Goal: Information Seeking & Learning: Learn about a topic

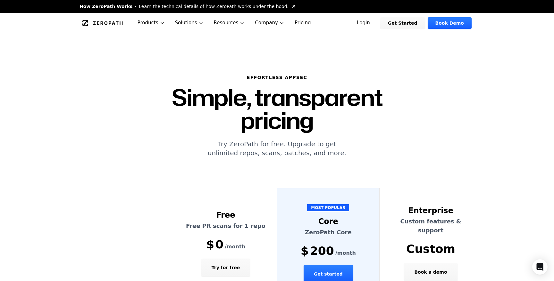
click at [302, 22] on link "Pricing" at bounding box center [302, 23] width 27 height 20
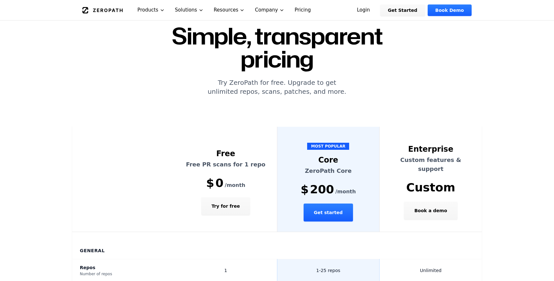
scroll to position [71, 0]
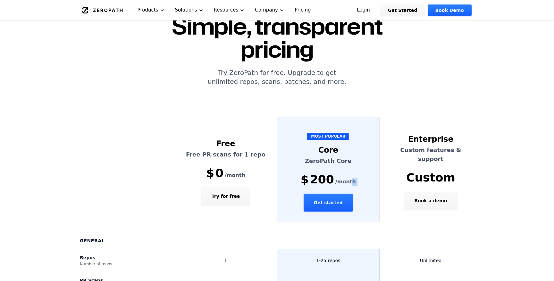
drag, startPoint x: 291, startPoint y: 163, endPoint x: 353, endPoint y: 162, distance: 61.9
click at [352, 161] on th "MOST POPULAR Core ZeroPath Core $ 200 /month Get started" at bounding box center [328, 169] width 103 height 105
click at [316, 173] on span "200" at bounding box center [322, 179] width 24 height 13
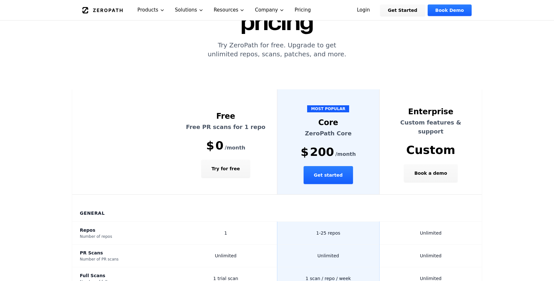
click at [296, 154] on th "MOST POPULAR Core ZeroPath Core $ 200 /month Get started" at bounding box center [328, 141] width 103 height 105
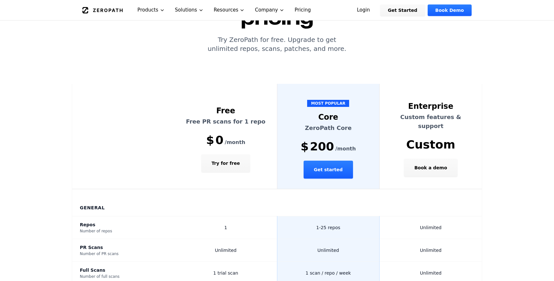
scroll to position [105, 0]
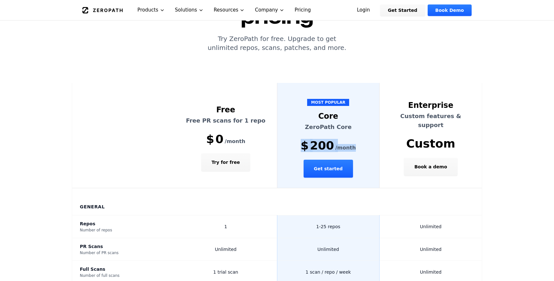
drag, startPoint x: 297, startPoint y: 124, endPoint x: 369, endPoint y: 124, distance: 71.8
click at [369, 139] on div "$ 200 /month" at bounding box center [328, 145] width 87 height 13
click at [292, 188] on th "General" at bounding box center [277, 201] width 410 height 27
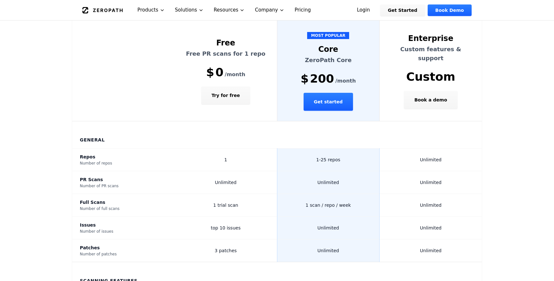
scroll to position [177, 0]
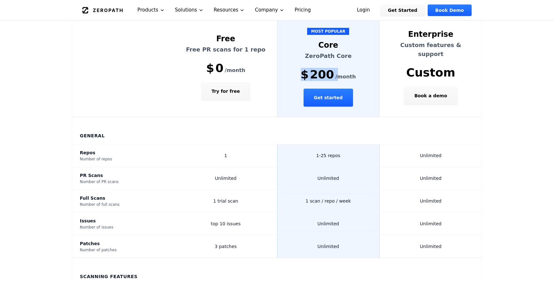
drag, startPoint x: 295, startPoint y: 47, endPoint x: 366, endPoint y: 47, distance: 70.8
click at [366, 68] on div "$ 200 /month" at bounding box center [328, 74] width 87 height 13
click at [361, 68] on div "$ 200 /month" at bounding box center [328, 74] width 87 height 13
drag, startPoint x: 298, startPoint y: 54, endPoint x: 355, endPoint y: 54, distance: 56.7
click at [355, 68] on div "$ 200 /month" at bounding box center [328, 74] width 87 height 13
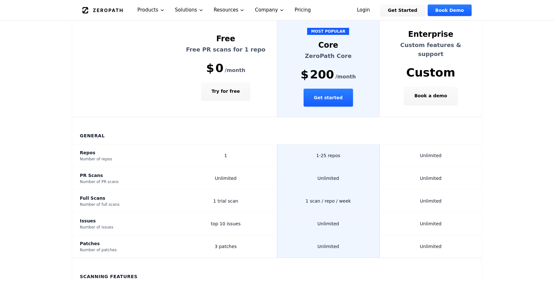
click at [314, 68] on span "200" at bounding box center [322, 74] width 24 height 13
click at [305, 68] on span "$" at bounding box center [305, 74] width 8 height 13
drag, startPoint x: 305, startPoint y: 51, endPoint x: 367, endPoint y: 51, distance: 62.8
click at [367, 68] on div "$ 200 /month" at bounding box center [328, 74] width 87 height 13
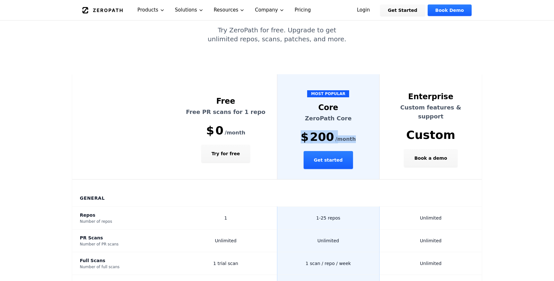
scroll to position [101, 0]
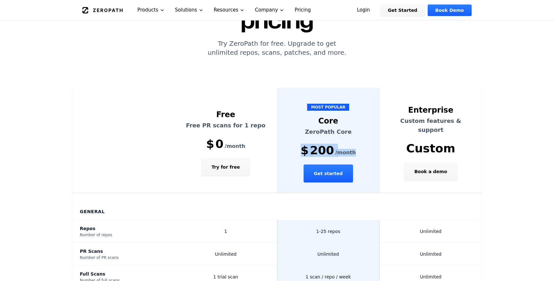
click at [308, 144] on span "$" at bounding box center [305, 150] width 8 height 13
drag, startPoint x: 296, startPoint y: 129, endPoint x: 371, endPoint y: 128, distance: 75.0
click at [371, 144] on div "$ 200 /month" at bounding box center [328, 150] width 87 height 13
click at [305, 144] on span "$" at bounding box center [305, 150] width 8 height 13
drag, startPoint x: 302, startPoint y: 124, endPoint x: 357, endPoint y: 129, distance: 55.3
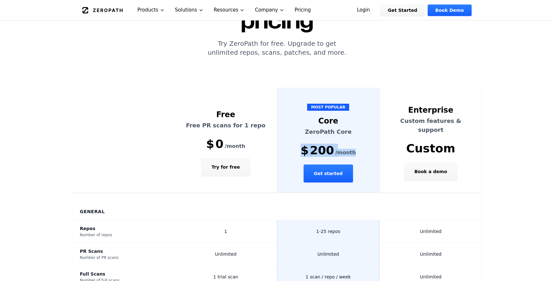
click at [357, 144] on div "$ 200 /month" at bounding box center [328, 150] width 87 height 13
drag, startPoint x: 357, startPoint y: 129, endPoint x: 301, endPoint y: 129, distance: 56.7
click at [301, 144] on div "$ 200 /month" at bounding box center [328, 150] width 87 height 13
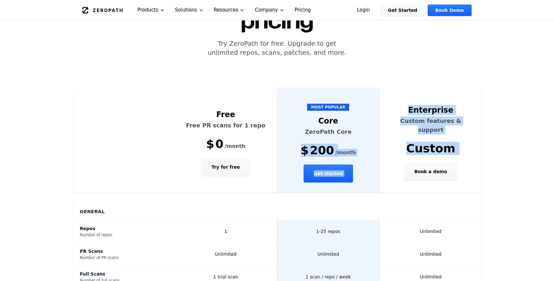
drag, startPoint x: 297, startPoint y: 129, endPoint x: 386, endPoint y: 129, distance: 89.1
click at [386, 129] on tr "Free Free PR scans for 1 repo $ 0 /month Try for free MOST POPULAR Core ZeroPat…" at bounding box center [277, 140] width 410 height 105
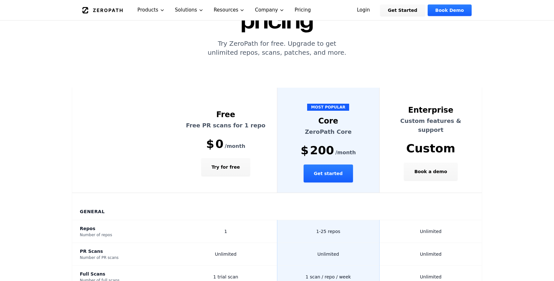
click at [374, 125] on th "MOST POPULAR Core ZeroPath Core $ 200 /month Get started" at bounding box center [328, 140] width 103 height 105
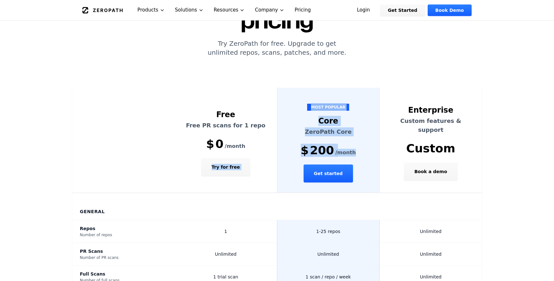
drag, startPoint x: 353, startPoint y: 126, endPoint x: 270, endPoint y: 126, distance: 82.7
click at [270, 126] on tr "Free Free PR scans for 1 repo $ 0 /month Try for free MOST POPULAR Core ZeroPat…" at bounding box center [277, 140] width 410 height 105
click at [299, 144] on div "$ 200 /month" at bounding box center [328, 150] width 87 height 13
drag, startPoint x: 305, startPoint y: 129, endPoint x: 352, endPoint y: 128, distance: 47.4
click at [352, 144] on div "$ 200 /month" at bounding box center [328, 150] width 87 height 13
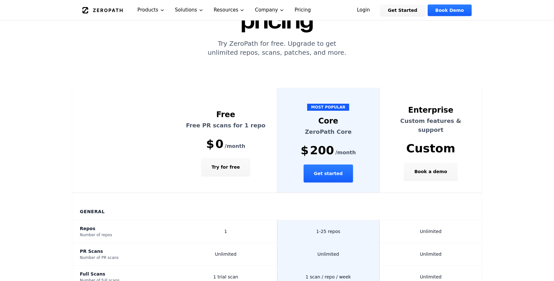
click at [312, 116] on div "Core" at bounding box center [328, 121] width 87 height 10
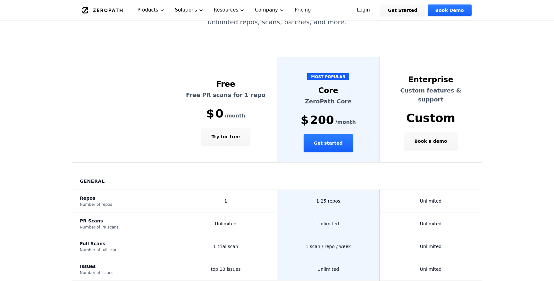
scroll to position [124, 0]
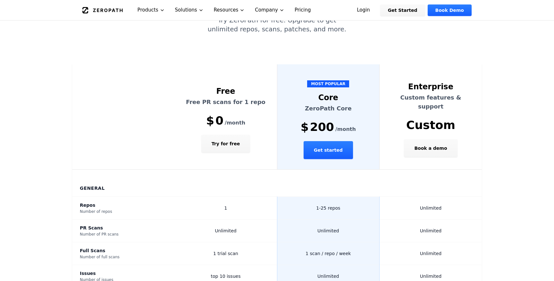
click at [296, 119] on th "MOST POPULAR Core ZeroPath Core $ 200 /month Get started" at bounding box center [328, 116] width 103 height 105
click at [105, 6] on link "ZeroPath" at bounding box center [102, 10] width 44 height 10
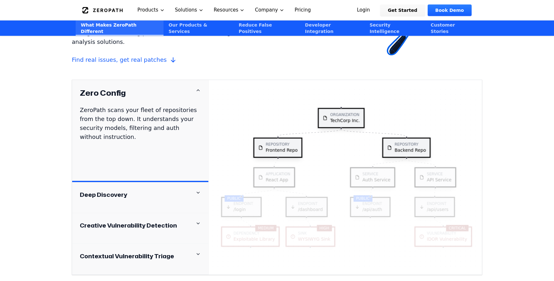
scroll to position [641, 0]
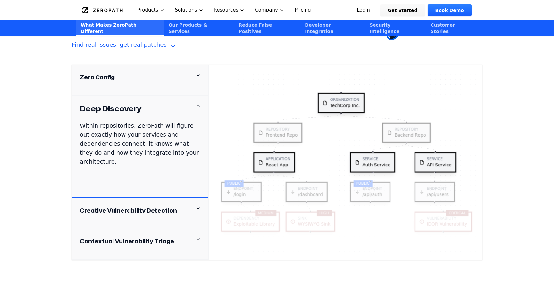
click at [196, 206] on icon at bounding box center [198, 208] width 5 height 5
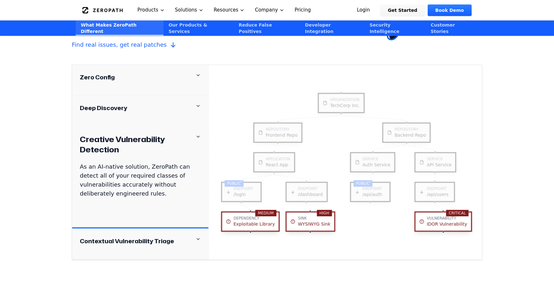
click at [197, 237] on icon at bounding box center [198, 239] width 5 height 5
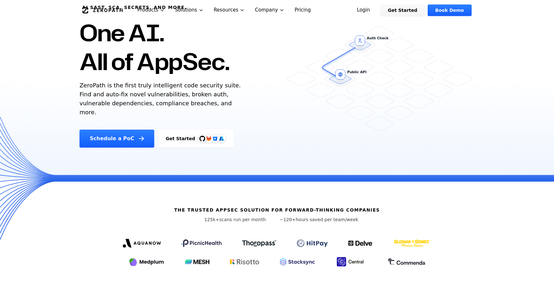
scroll to position [0, 0]
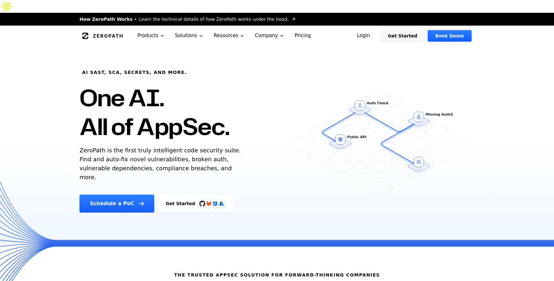
drag, startPoint x: 68, startPoint y: 61, endPoint x: 228, endPoint y: 194, distance: 208.5
click at [228, 194] on div "AI SAST, SCA, Secrets, and more. One AI. All of AppSec. ZeroPath is the first t…" at bounding box center [277, 144] width 554 height 197
click at [245, 195] on div "Schedule a PoC Get Started" at bounding box center [188, 204] width 218 height 18
drag, startPoint x: 245, startPoint y: 188, endPoint x: 73, endPoint y: 59, distance: 214.2
click at [73, 59] on div "AI SAST, SCA, Secrets, and more. One AI. All of AppSec. ZeroPath is the first t…" at bounding box center [188, 129] width 233 height 167
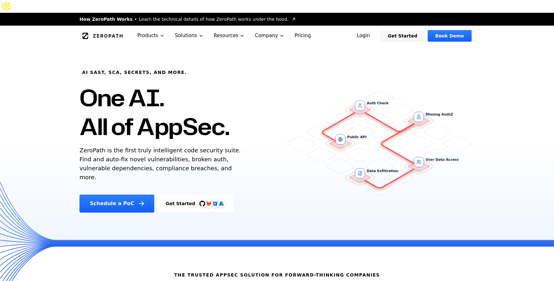
click at [73, 59] on div "AI SAST, SCA, Secrets, and more. One AI. All of AppSec. ZeroPath is the first t…" at bounding box center [188, 129] width 233 height 167
drag, startPoint x: 73, startPoint y: 58, endPoint x: 231, endPoint y: 189, distance: 205.3
click at [231, 189] on div "AI SAST, SCA, Secrets, and more. One AI. All of AppSec. ZeroPath is the first t…" at bounding box center [188, 129] width 233 height 167
click at [235, 195] on div "Schedule a PoC Get Started" at bounding box center [188, 204] width 218 height 18
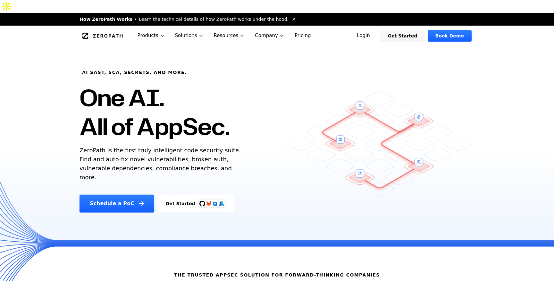
drag, startPoint x: 240, startPoint y: 188, endPoint x: 65, endPoint y: 49, distance: 223.1
click at [65, 49] on div "AI SAST, SCA, Secrets, and more. One AI. All of AppSec. ZeroPath is the first t…" at bounding box center [277, 144] width 554 height 197
click at [66, 62] on div "AI SAST, SCA, Secrets, and more. One AI. All of AppSec. ZeroPath is the first t…" at bounding box center [277, 144] width 554 height 197
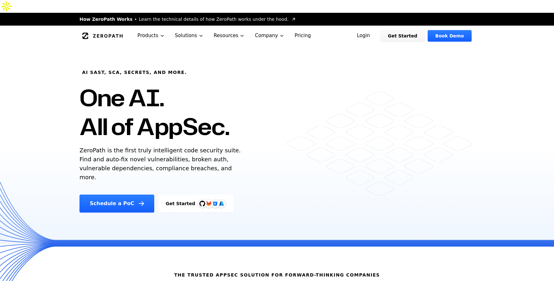
drag, startPoint x: 66, startPoint y: 62, endPoint x: 230, endPoint y: 192, distance: 209.5
click at [230, 192] on div "AI SAST, SCA, Secrets, and more. One AI. All of AppSec. ZeroPath is the first t…" at bounding box center [277, 144] width 554 height 197
click at [249, 195] on div "Schedule a PoC Get Started" at bounding box center [188, 204] width 218 height 18
drag, startPoint x: 249, startPoint y: 187, endPoint x: 75, endPoint y: 57, distance: 216.9
click at [75, 57] on div "AI SAST, SCA, Secrets, and more. One AI. All of AppSec. ZeroPath is the first t…" at bounding box center [188, 129] width 233 height 167
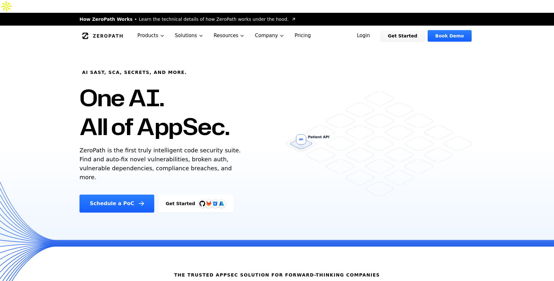
click at [75, 57] on div "AI SAST, SCA, Secrets, and more. One AI. All of AppSec. ZeroPath is the first t…" at bounding box center [188, 129] width 233 height 167
drag, startPoint x: 71, startPoint y: 57, endPoint x: 247, endPoint y: 194, distance: 223.2
click at [247, 194] on div "AI SAST, SCA, Secrets, and more. One AI. All of AppSec. ZeroPath is the first t…" at bounding box center [277, 144] width 554 height 197
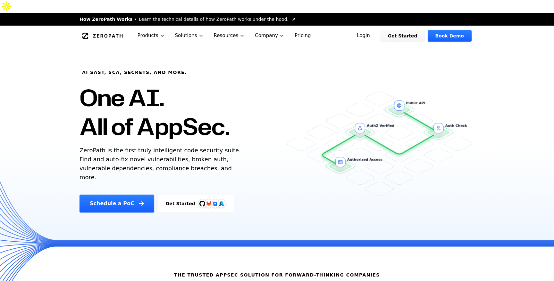
drag, startPoint x: 70, startPoint y: 59, endPoint x: 201, endPoint y: 136, distance: 151.4
click at [201, 136] on div "AI SAST, SCA, Secrets, and more. One AI. All of AppSec. ZeroPath is the first t…" at bounding box center [277, 144] width 554 height 197
click at [218, 166] on div "AI SAST, SCA, Secrets, and more. One AI. All of AppSec. ZeroPath is the first t…" at bounding box center [188, 129] width 233 height 167
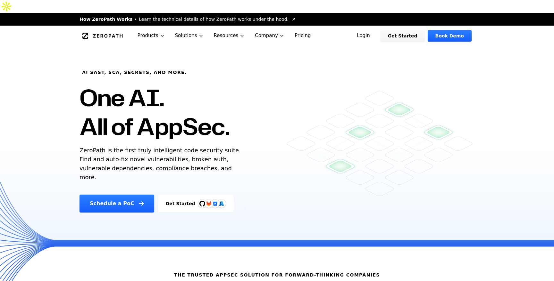
drag, startPoint x: 216, startPoint y: 161, endPoint x: 66, endPoint y: 55, distance: 183.7
click at [66, 55] on div "AI SAST, SCA, Secrets, and more. One AI. All of AppSec. ZeroPath is the first t…" at bounding box center [277, 144] width 554 height 197
click at [60, 66] on div "AI SAST, SCA, Secrets, and more. One AI. All of AppSec. ZeroPath is the first t…" at bounding box center [277, 144] width 554 height 197
drag, startPoint x: 62, startPoint y: 56, endPoint x: 219, endPoint y: 156, distance: 186.0
click at [221, 157] on div "AI SAST, SCA, Secrets, and more. One AI. All of AppSec. ZeroPath is the first t…" at bounding box center [277, 144] width 554 height 197
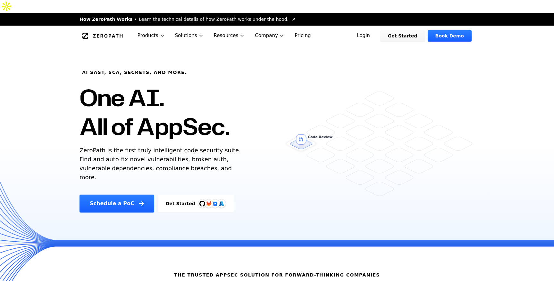
click at [219, 156] on p "ZeroPath is the first truly intelligent code security suite. Find and auto-fix …" at bounding box center [161, 164] width 164 height 36
drag, startPoint x: 231, startPoint y: 160, endPoint x: 68, endPoint y: 58, distance: 191.9
click at [68, 58] on div "AI SAST, SCA, Secrets, and more. One AI. All of AppSec. ZeroPath is the first t…" at bounding box center [277, 144] width 554 height 197
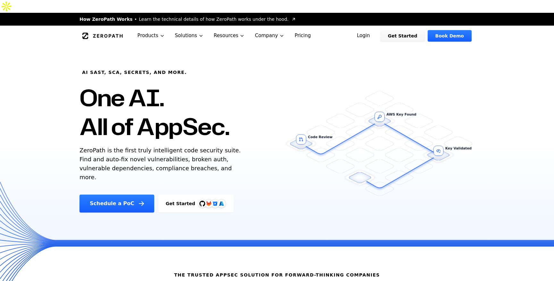
drag, startPoint x: 70, startPoint y: 58, endPoint x: 212, endPoint y: 154, distance: 171.7
click at [212, 154] on div "AI SAST, SCA, Secrets, and more. One AI. All of AppSec. ZeroPath is the first t…" at bounding box center [277, 144] width 554 height 197
click at [212, 154] on p "ZeroPath is the first truly intelligent code security suite. Find and auto-fix …" at bounding box center [161, 164] width 164 height 36
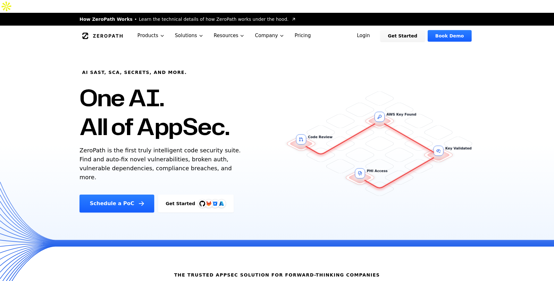
drag, startPoint x: 213, startPoint y: 154, endPoint x: 72, endPoint y: 47, distance: 176.8
click at [72, 47] on div "AI SAST, SCA, Secrets, and more. One AI. All of AppSec. ZeroPath is the first t…" at bounding box center [188, 129] width 233 height 167
click at [48, 65] on div "AI SAST, SCA, Secrets, and more. One AI. All of AppSec. ZeroPath is the first t…" at bounding box center [277, 144] width 554 height 197
drag, startPoint x: 56, startPoint y: 62, endPoint x: 235, endPoint y: 151, distance: 199.7
click at [235, 151] on div "AI SAST, SCA, Secrets, and more. One AI. All of AppSec. ZeroPath is the first t…" at bounding box center [277, 144] width 554 height 197
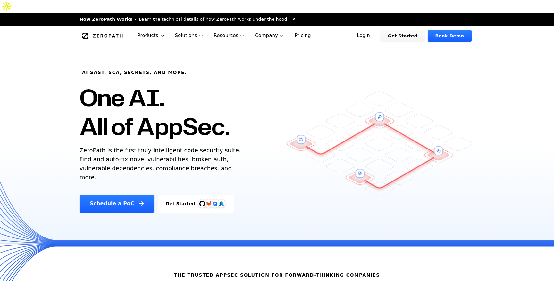
click at [219, 154] on p "ZeroPath is the first truly intelligent code security suite. Find and auto-fix …" at bounding box center [161, 164] width 164 height 36
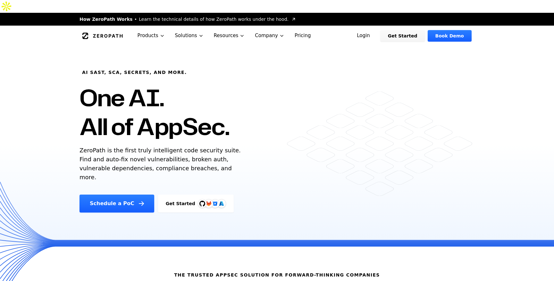
drag, startPoint x: 221, startPoint y: 154, endPoint x: 72, endPoint y: 48, distance: 182.8
click at [72, 48] on div "AI SAST, SCA, Secrets, and more. One AI. All of AppSec. ZeroPath is the first t…" at bounding box center [188, 129] width 233 height 167
click at [67, 61] on div "AI SAST, SCA, Secrets, and more. One AI. All of AppSec. ZeroPath is the first t…" at bounding box center [277, 144] width 554 height 197
drag, startPoint x: 81, startPoint y: 55, endPoint x: 246, endPoint y: 156, distance: 193.2
click at [246, 156] on div "AI SAST, SCA, Secrets, and more. One AI. All of AppSec. ZeroPath is the first t…" at bounding box center [188, 129] width 233 height 167
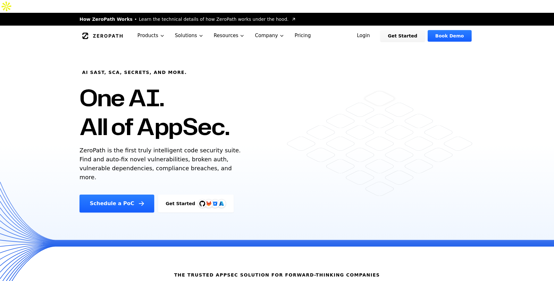
click at [246, 156] on div "AI SAST, SCA, Secrets, and more. One AI. All of AppSec. ZeroPath is the first t…" at bounding box center [188, 129] width 233 height 167
drag, startPoint x: 221, startPoint y: 156, endPoint x: 83, endPoint y: 61, distance: 168.7
click at [83, 61] on div "AI SAST, SCA, Secrets, and more. One AI. All of AppSec. ZeroPath is the first t…" at bounding box center [188, 129] width 233 height 167
click at [83, 69] on h6 "AI SAST, SCA, Secrets, and more." at bounding box center [134, 72] width 105 height 6
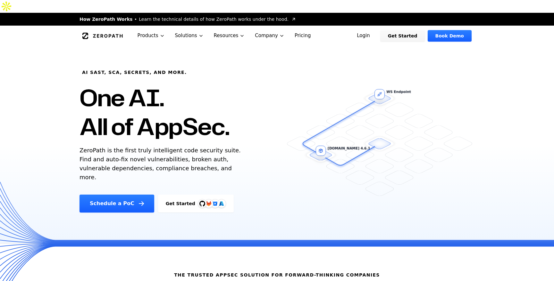
drag, startPoint x: 80, startPoint y: 61, endPoint x: 221, endPoint y: 156, distance: 169.6
click at [221, 156] on div "AI SAST, SCA, Secrets, and more. One AI. All of AppSec. ZeroPath is the first t…" at bounding box center [188, 129] width 233 height 167
click at [221, 156] on p "ZeroPath is the first truly intelligent code security suite. Find and auto-fix …" at bounding box center [161, 164] width 164 height 36
drag, startPoint x: 205, startPoint y: 156, endPoint x: 74, endPoint y: 57, distance: 164.1
click at [74, 57] on div "AI SAST, SCA, Secrets, and more. One AI. All of AppSec. ZeroPath is the first t…" at bounding box center [188, 129] width 233 height 167
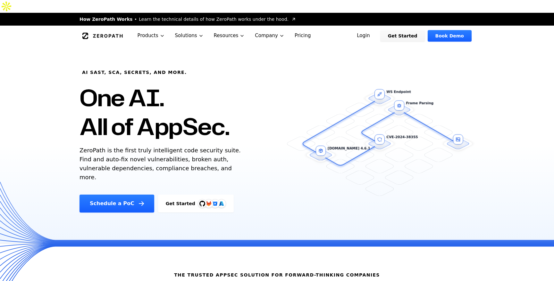
click at [74, 57] on div "AI SAST, SCA, Secrets, and more. One AI. All of AppSec. ZeroPath is the first t…" at bounding box center [188, 129] width 233 height 167
